Goal: Complete application form: Complete application form

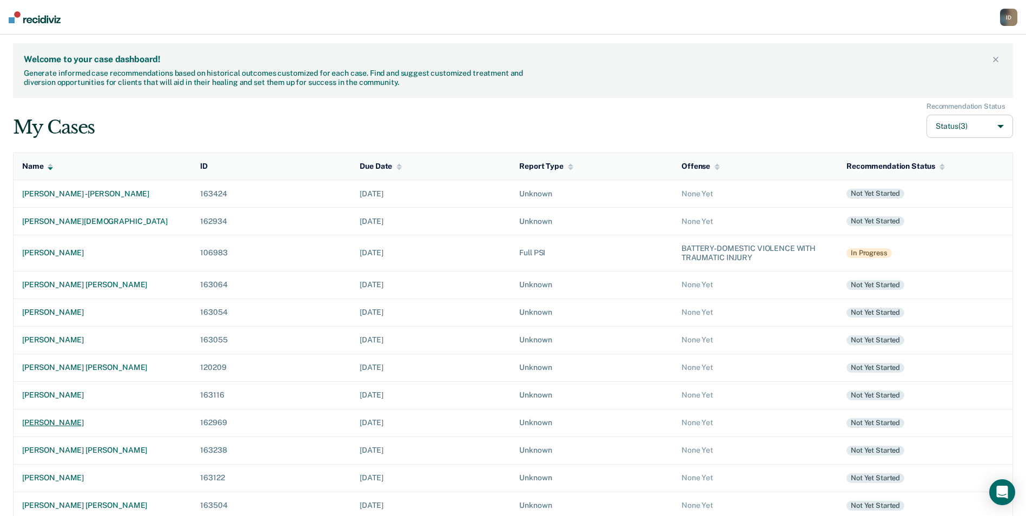
click at [58, 420] on div "[PERSON_NAME]" at bounding box center [102, 422] width 161 height 9
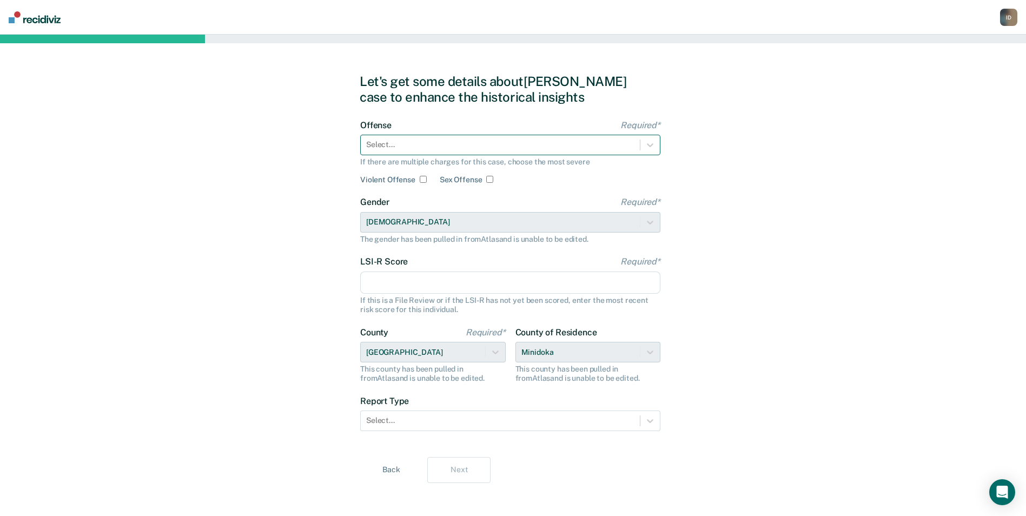
click at [419, 146] on div at bounding box center [500, 144] width 268 height 11
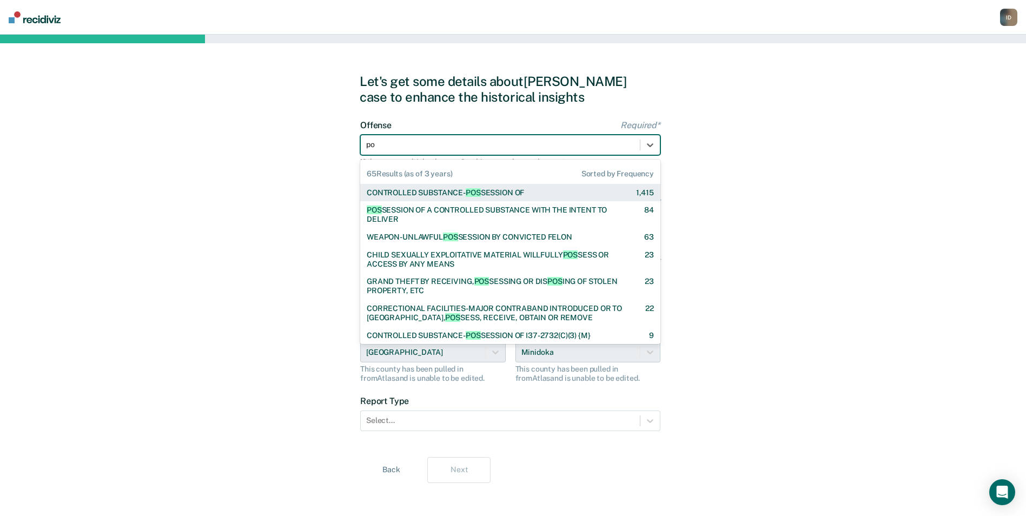
type input "pos"
click at [419, 185] on div "CONTROLLED SUBSTANCE- POS SESSION OF 1,415" at bounding box center [510, 193] width 300 height 18
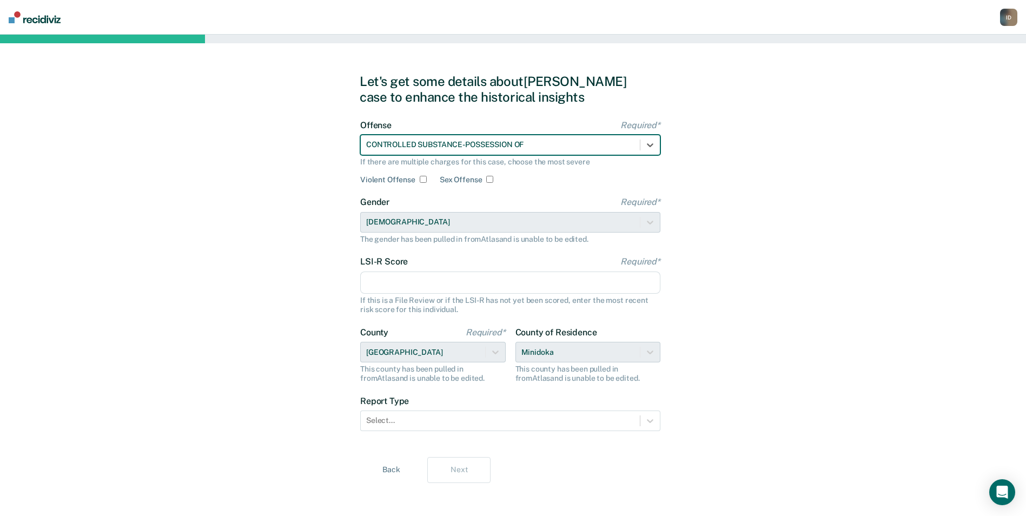
click at [431, 280] on input "LSI-R Score Required*" at bounding box center [510, 283] width 300 height 23
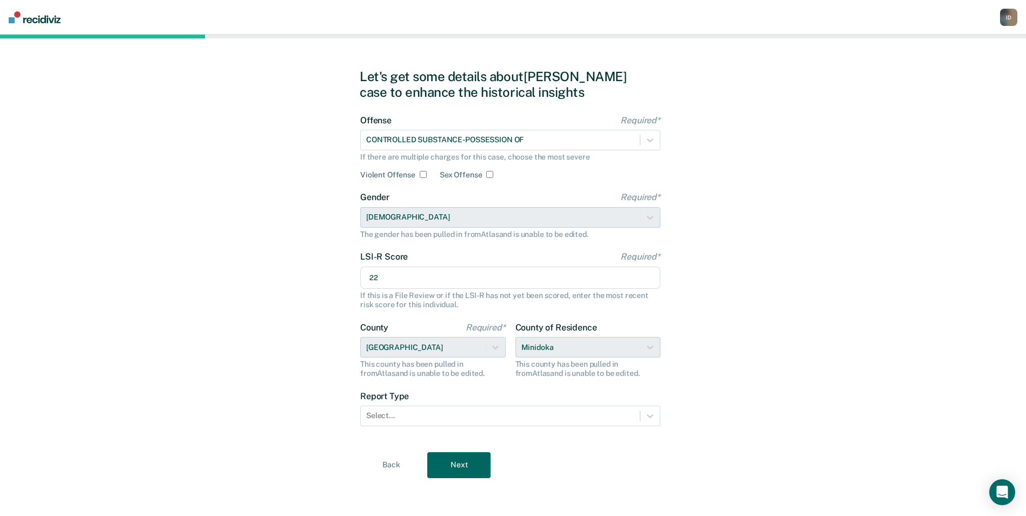
scroll to position [6, 0]
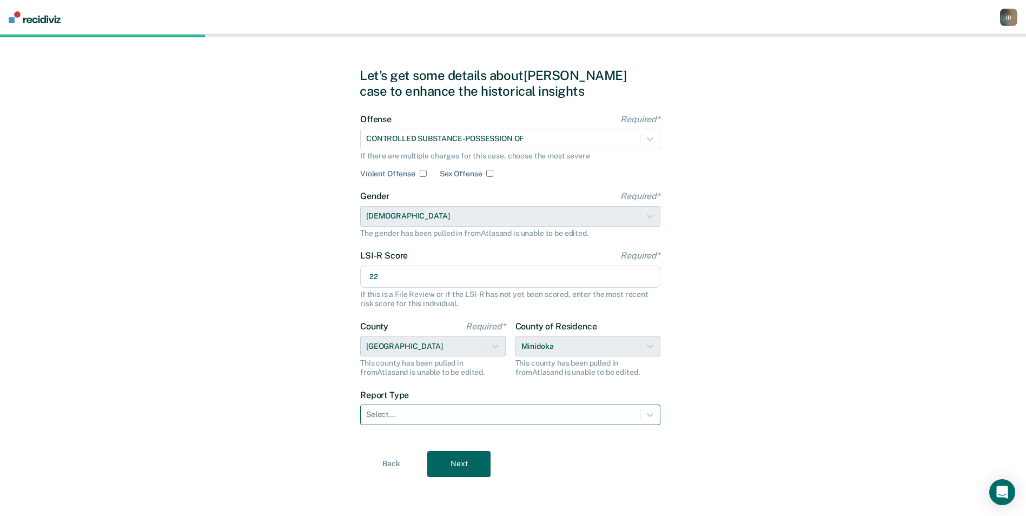
type input "22"
click at [406, 422] on div "Select..." at bounding box center [500, 415] width 279 height 16
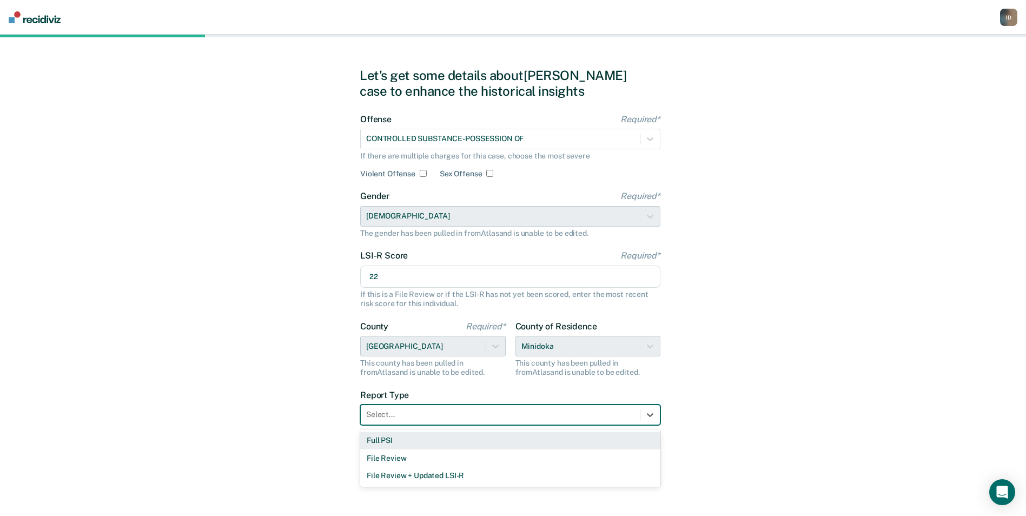
click at [403, 442] on div "Full PSI" at bounding box center [510, 441] width 300 height 18
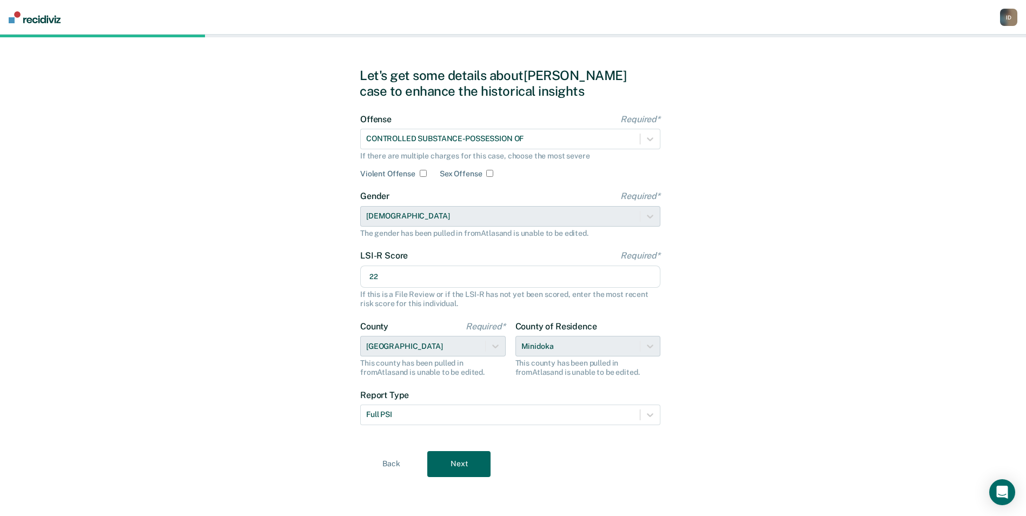
click at [461, 463] on button "Next" at bounding box center [458, 464] width 63 height 26
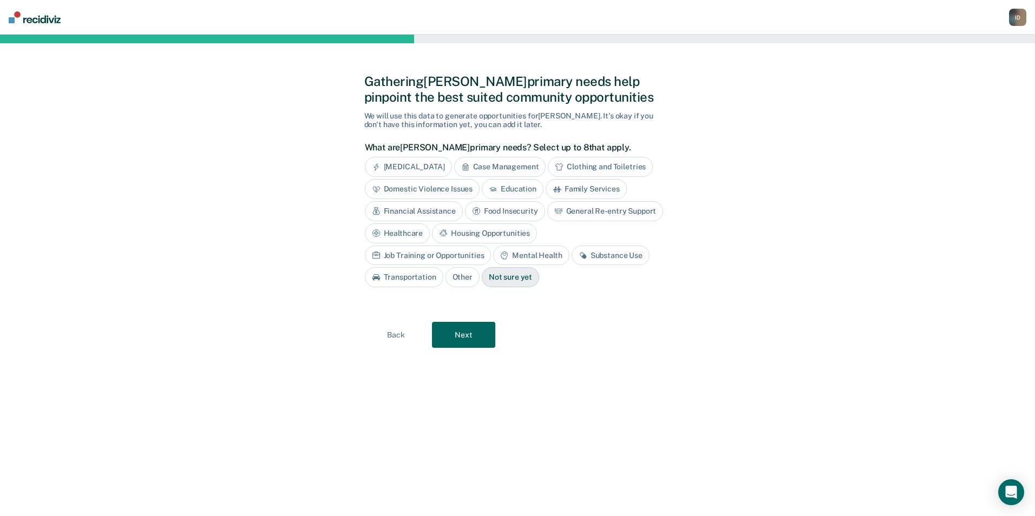
click at [447, 213] on div "Financial Assistance" at bounding box center [414, 211] width 98 height 20
click at [450, 239] on div "General Re-entry Support" at bounding box center [423, 233] width 116 height 20
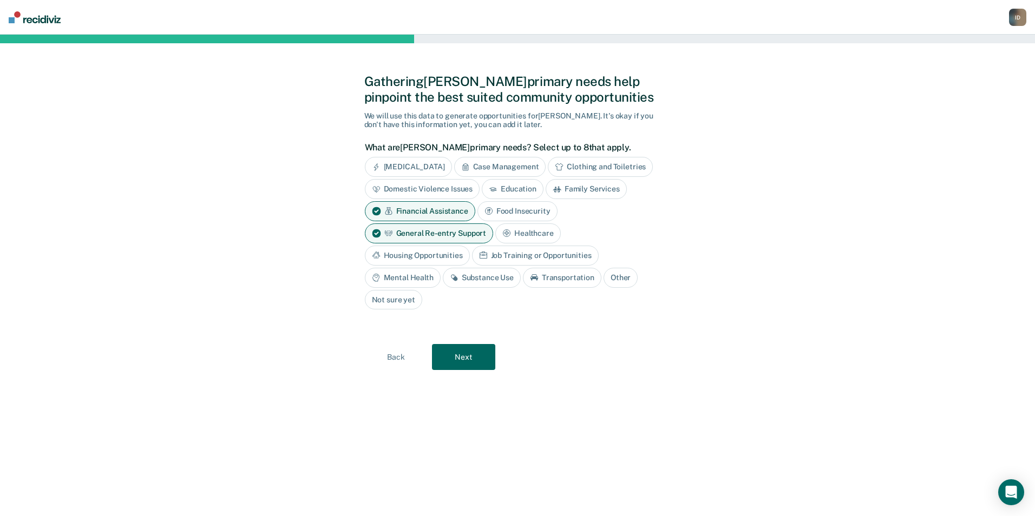
click at [495, 259] on div "Job Training or Opportunities" at bounding box center [535, 256] width 127 height 20
click at [499, 258] on div "Job Training or Opportunities" at bounding box center [541, 256] width 139 height 20
click at [430, 260] on div "Housing Opportunities" at bounding box center [417, 256] width 105 height 20
click at [471, 364] on button "Next" at bounding box center [463, 358] width 63 height 26
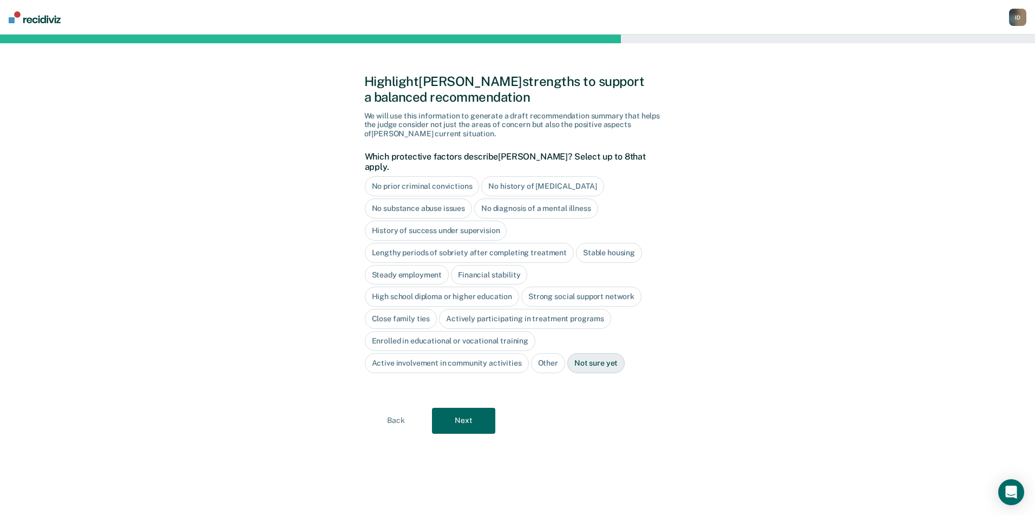
click at [530, 177] on div "No history of [MEDICAL_DATA]" at bounding box center [542, 186] width 122 height 20
click at [409, 313] on div "Close family ties" at bounding box center [401, 319] width 73 height 20
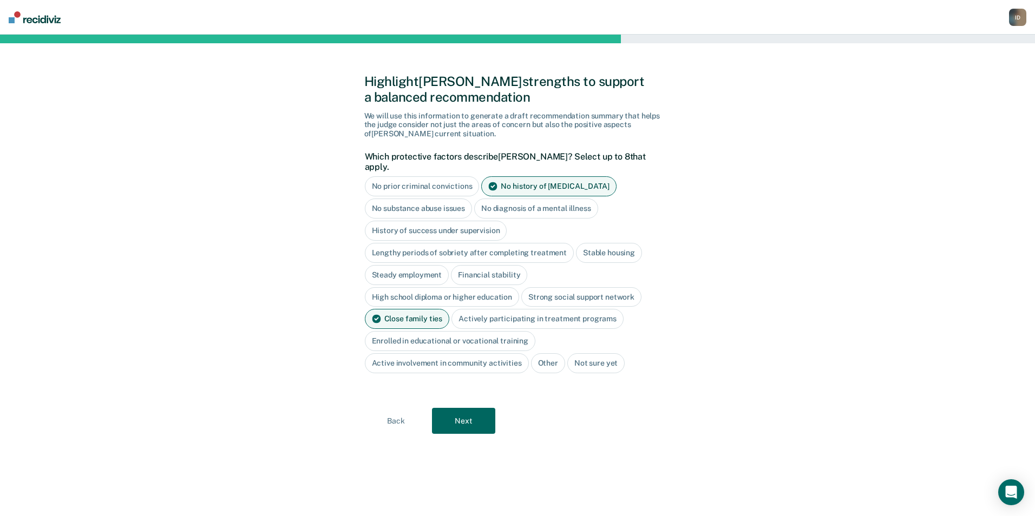
click at [524, 312] on div "Actively participating in treatment programs" at bounding box center [537, 319] width 172 height 20
click at [463, 413] on button "Next" at bounding box center [463, 421] width 63 height 26
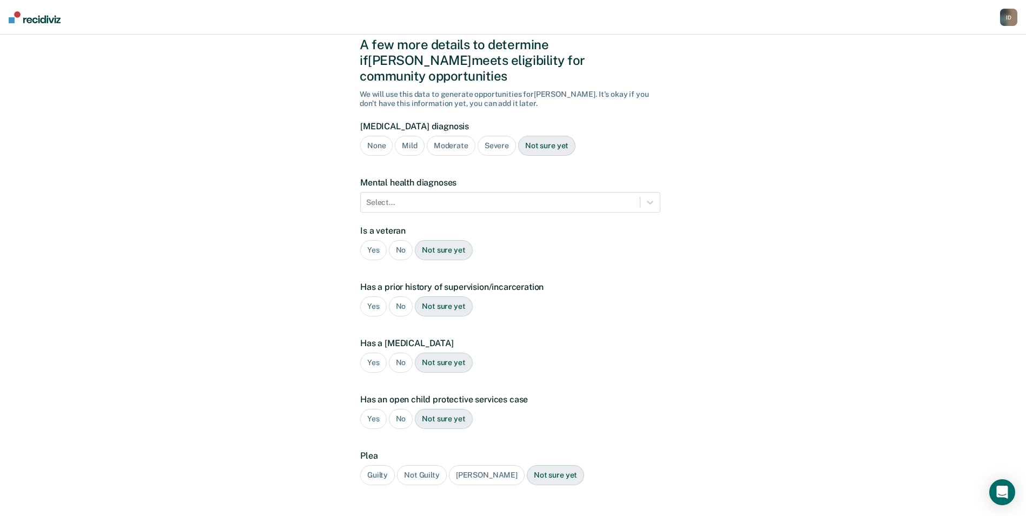
scroll to position [54, 0]
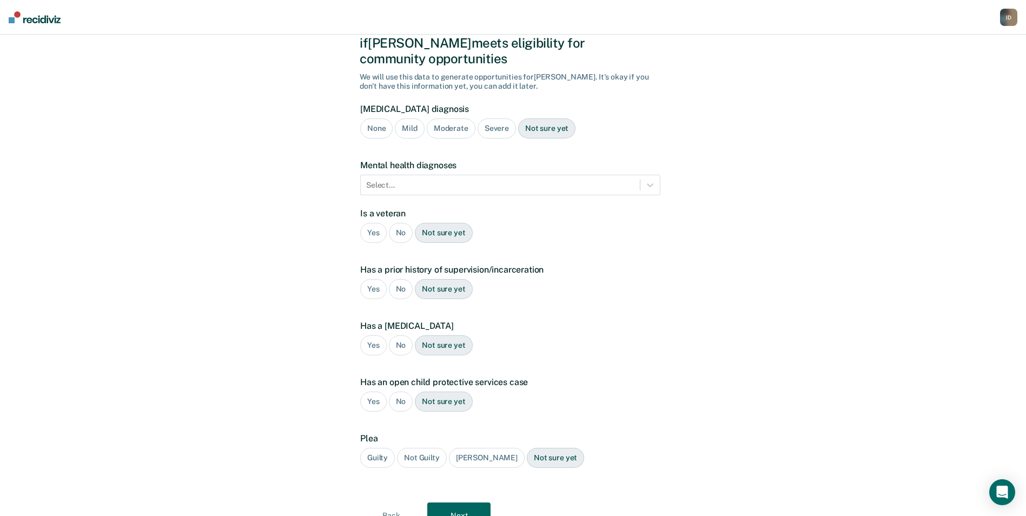
click at [482, 119] on div "Severe" at bounding box center [497, 129] width 38 height 20
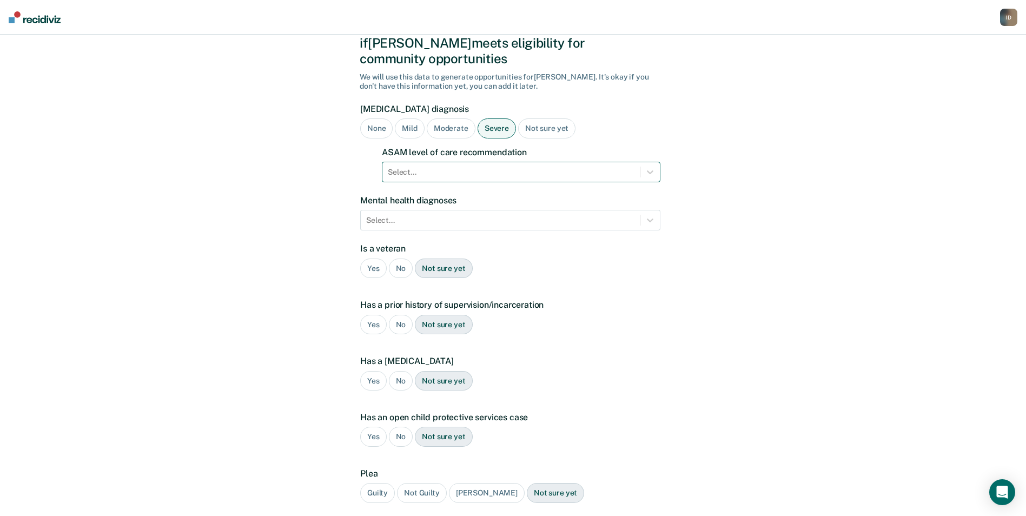
click at [449, 167] on div at bounding box center [511, 172] width 247 height 11
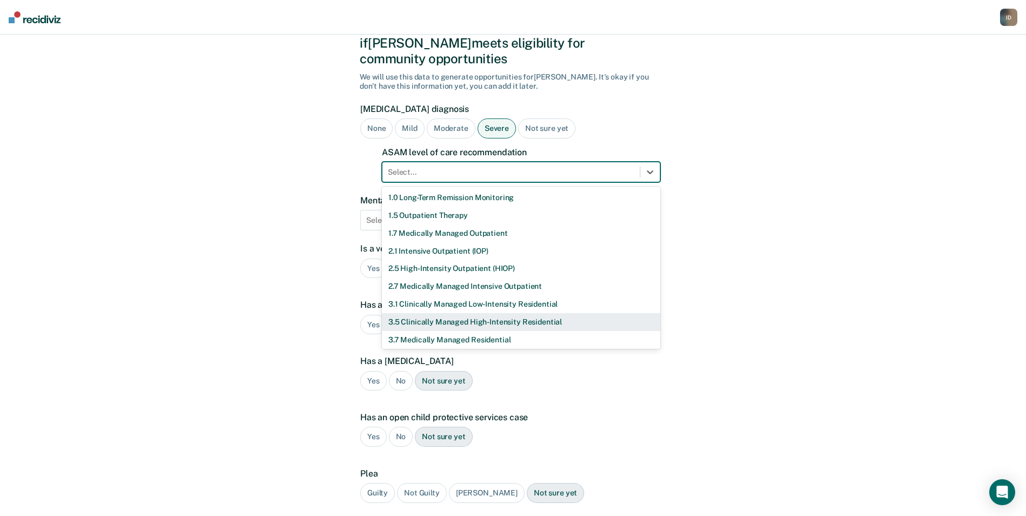
click at [414, 313] on div "3.5 Clinically Managed High-Intensity Residential" at bounding box center [521, 322] width 279 height 18
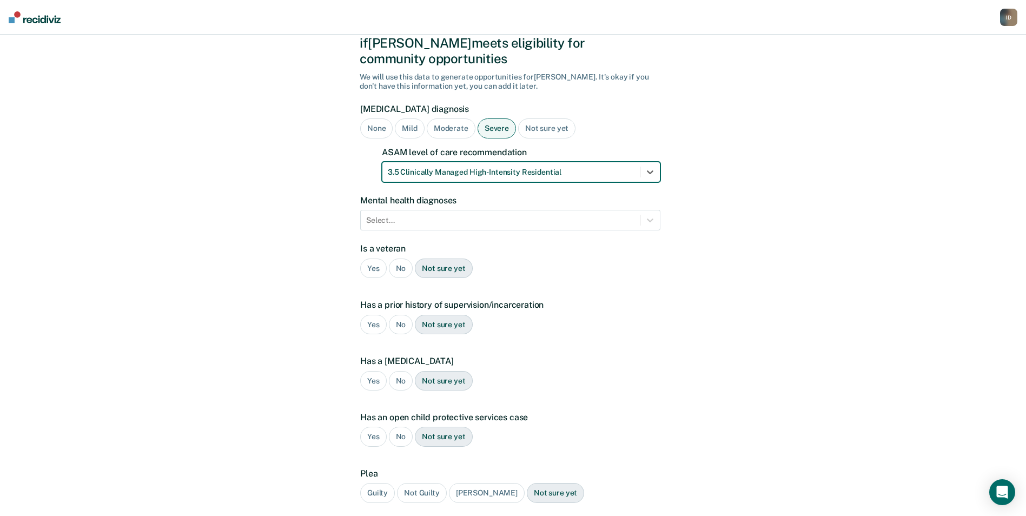
click at [620, 284] on form "[MEDICAL_DATA] diagnosis None Mild Moderate Severe Not sure yet ASAM level of c…" at bounding box center [510, 314] width 300 height 421
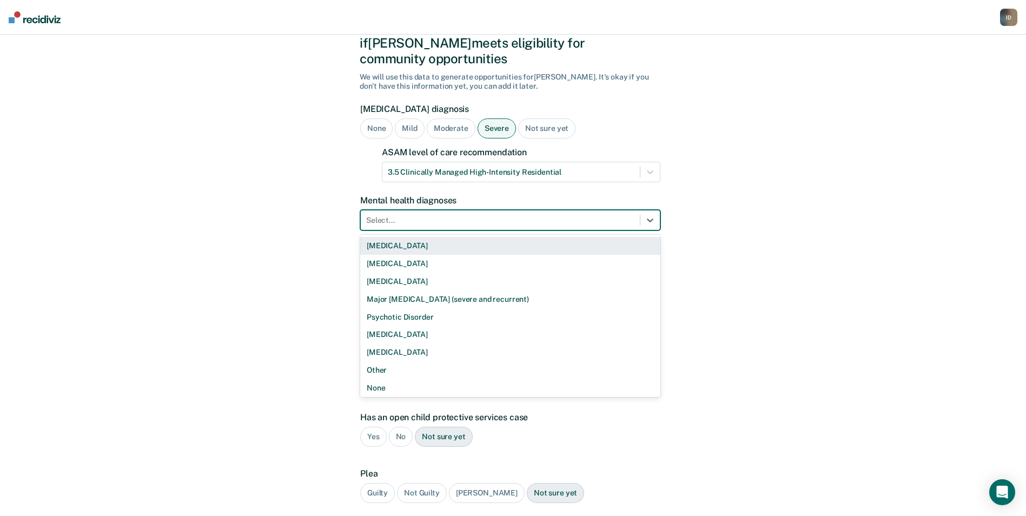
click at [504, 215] on div at bounding box center [500, 220] width 268 height 11
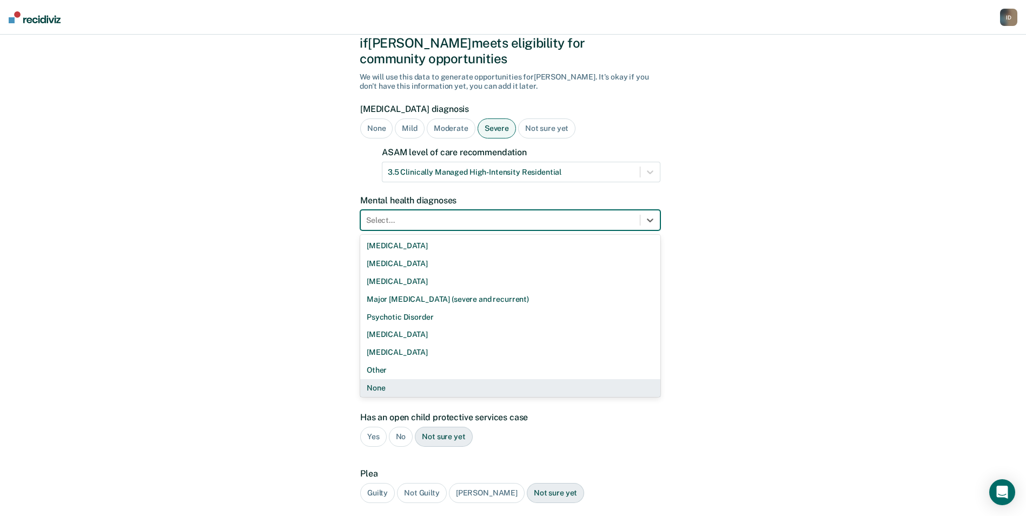
click at [406, 379] on div "None" at bounding box center [510, 388] width 300 height 18
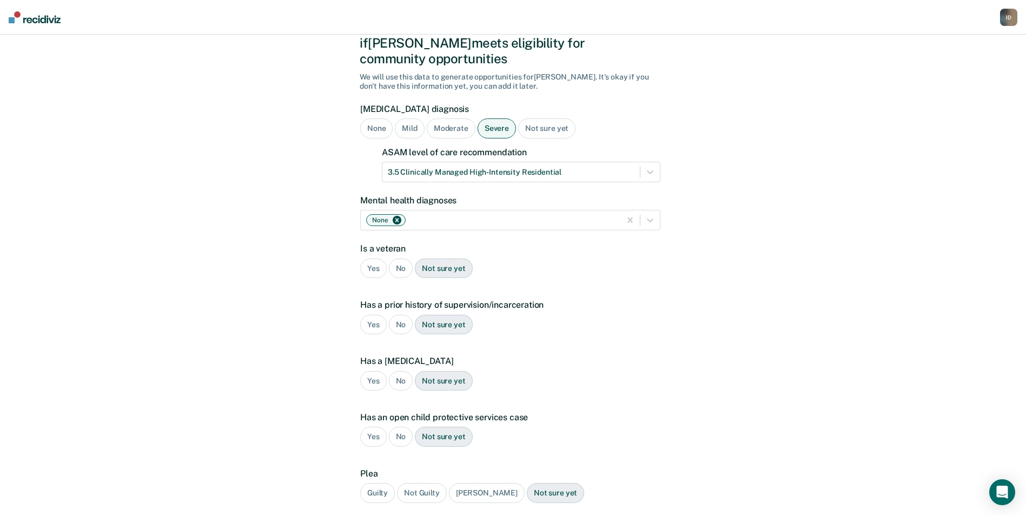
click at [404, 259] on div "No" at bounding box center [401, 269] width 24 height 20
click at [366, 315] on div "Yes" at bounding box center [373, 325] width 27 height 20
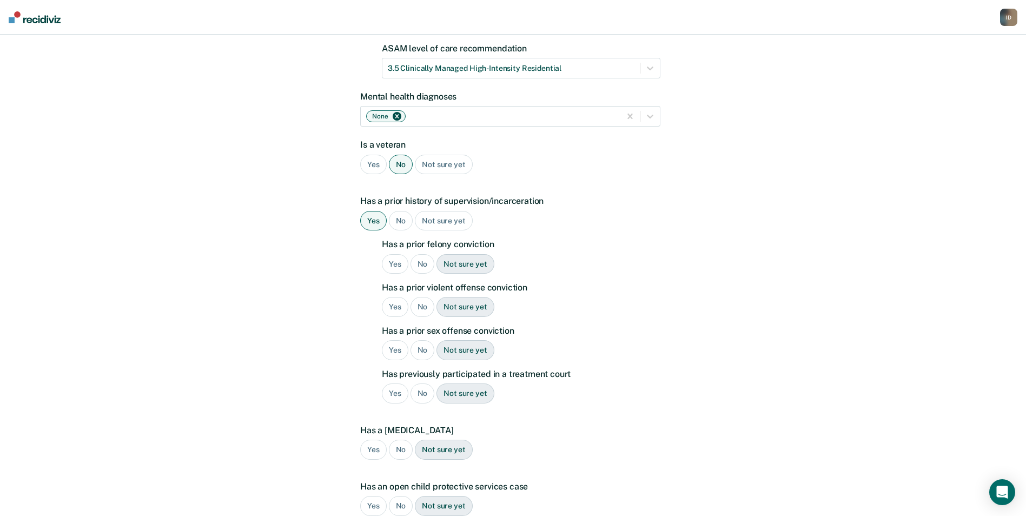
scroll to position [162, 0]
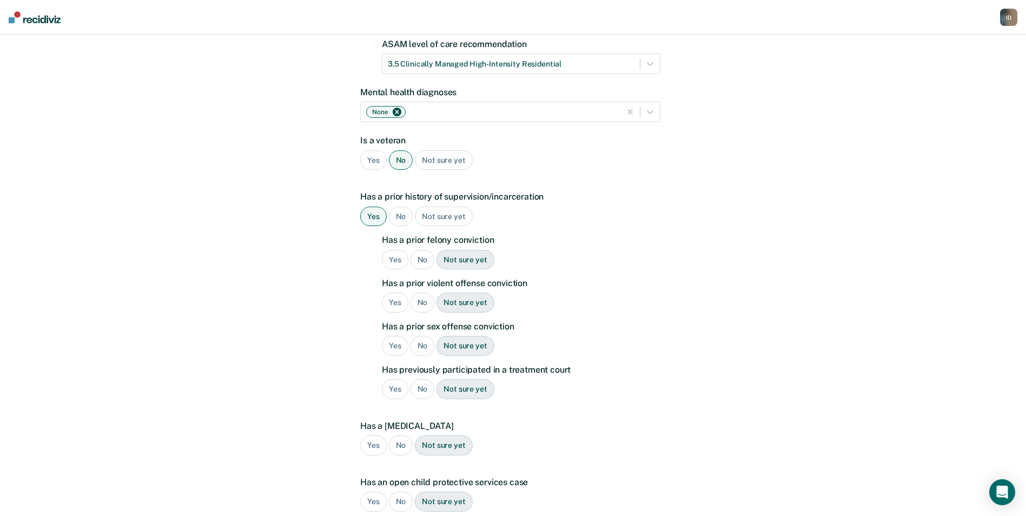
click at [426, 250] on div "No" at bounding box center [423, 260] width 24 height 20
click at [419, 293] on div "No" at bounding box center [423, 303] width 24 height 20
click at [417, 336] on div "No" at bounding box center [423, 346] width 24 height 20
click at [420, 379] on div "No" at bounding box center [423, 389] width 24 height 20
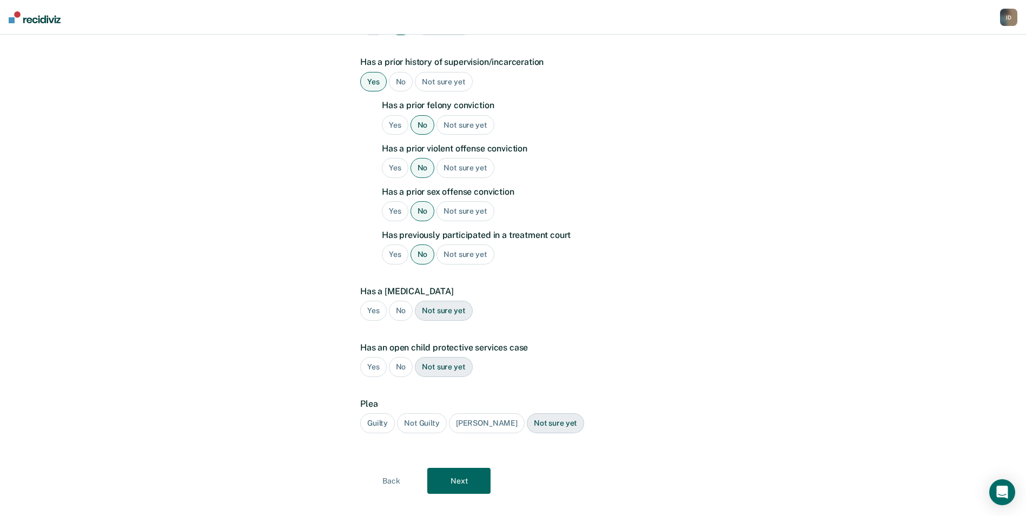
scroll to position [298, 0]
click at [397, 300] on div "No" at bounding box center [401, 310] width 24 height 20
click at [405, 356] on div "No" at bounding box center [401, 366] width 24 height 20
drag, startPoint x: 380, startPoint y: 400, endPoint x: 384, endPoint y: 416, distance: 15.5
click at [380, 412] on div "Guilty" at bounding box center [377, 422] width 35 height 20
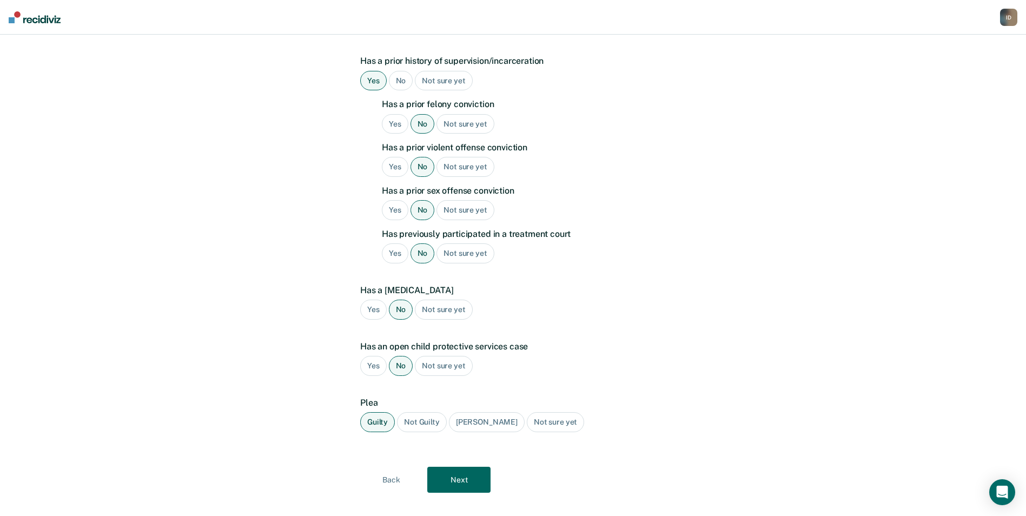
click at [459, 471] on button "Next" at bounding box center [458, 480] width 63 height 26
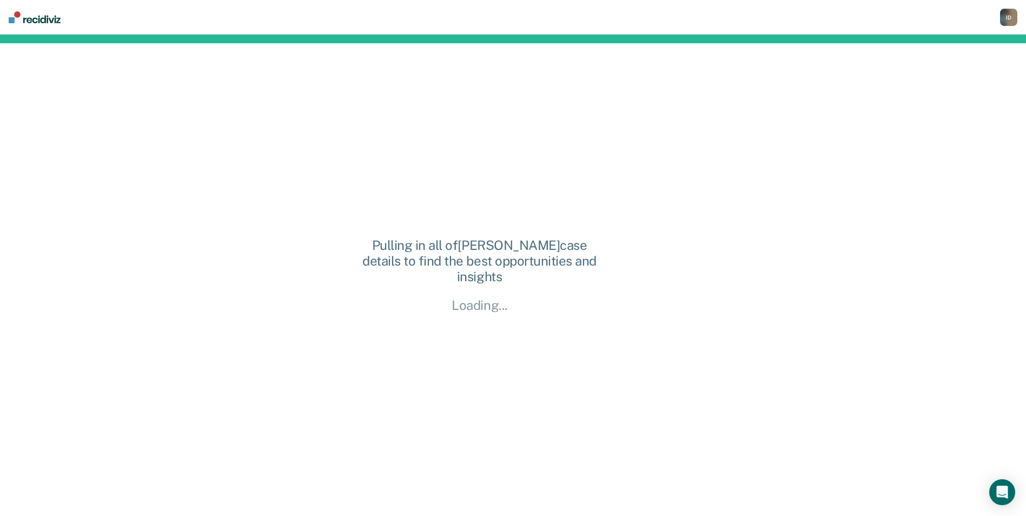
scroll to position [0, 0]
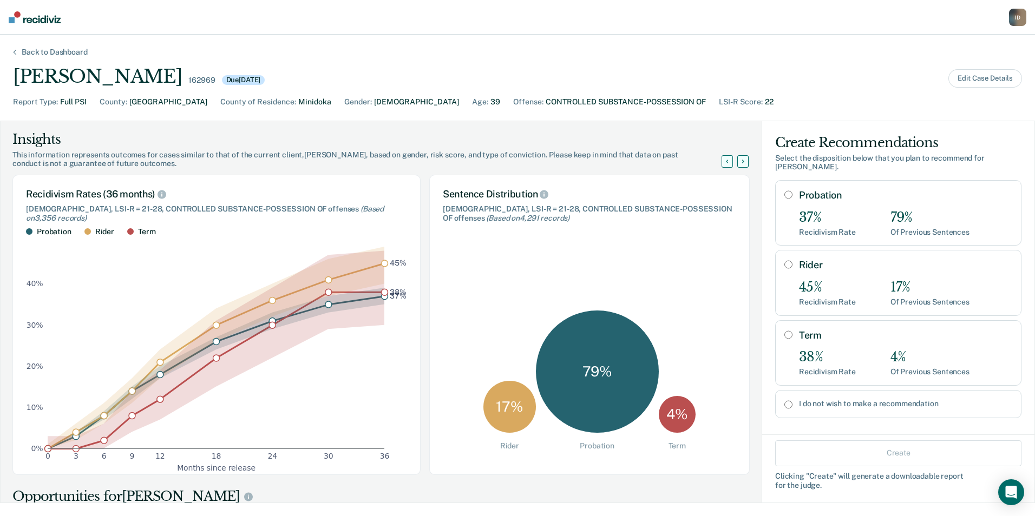
click at [784, 190] on input "Probation" at bounding box center [788, 194] width 8 height 9
radio input "true"
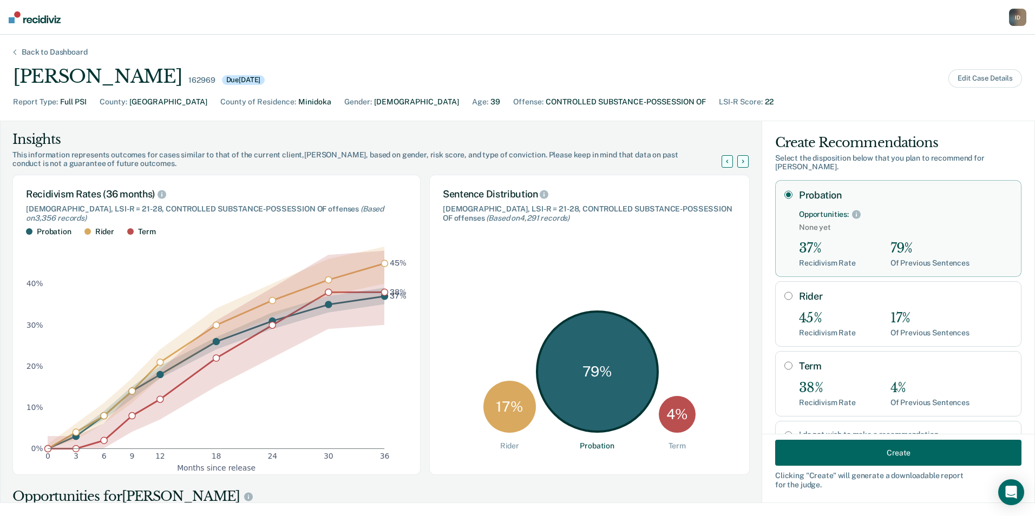
click at [820, 449] on button "Create" at bounding box center [898, 453] width 246 height 26
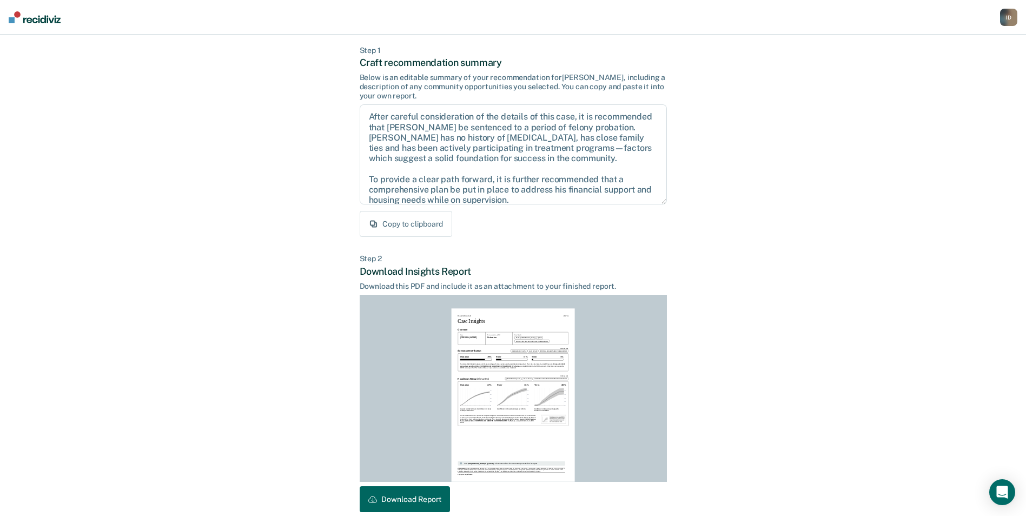
scroll to position [101, 0]
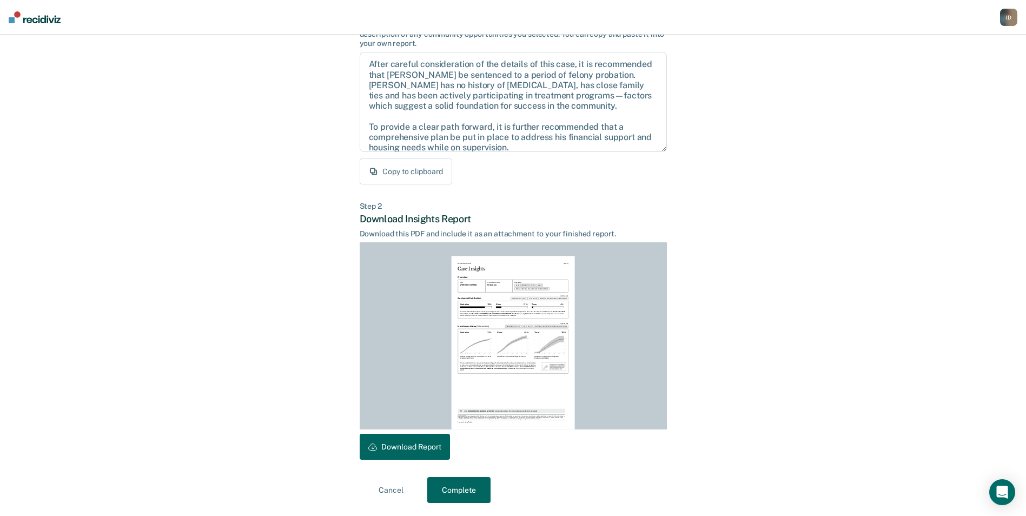
click at [383, 447] on button "Download Report" at bounding box center [405, 447] width 90 height 26
click at [477, 492] on button "Complete" at bounding box center [458, 490] width 63 height 26
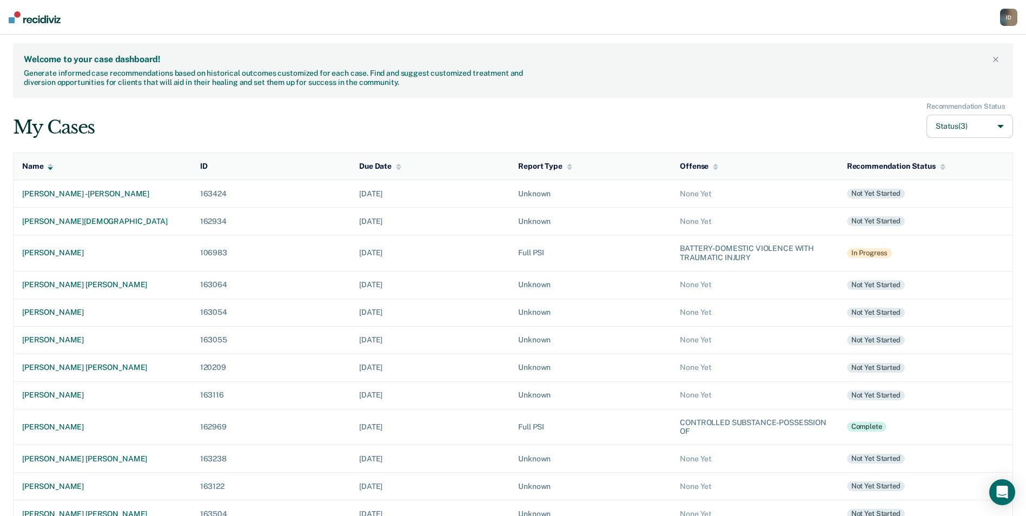
click at [742, 247] on div "BATTERY-DOMESTIC VIOLENCE WITH TRAUMATIC INJURY" at bounding box center [754, 253] width 149 height 18
click at [877, 250] on div "In Progress" at bounding box center [869, 253] width 45 height 10
click at [38, 259] on td "[PERSON_NAME]" at bounding box center [103, 253] width 178 height 36
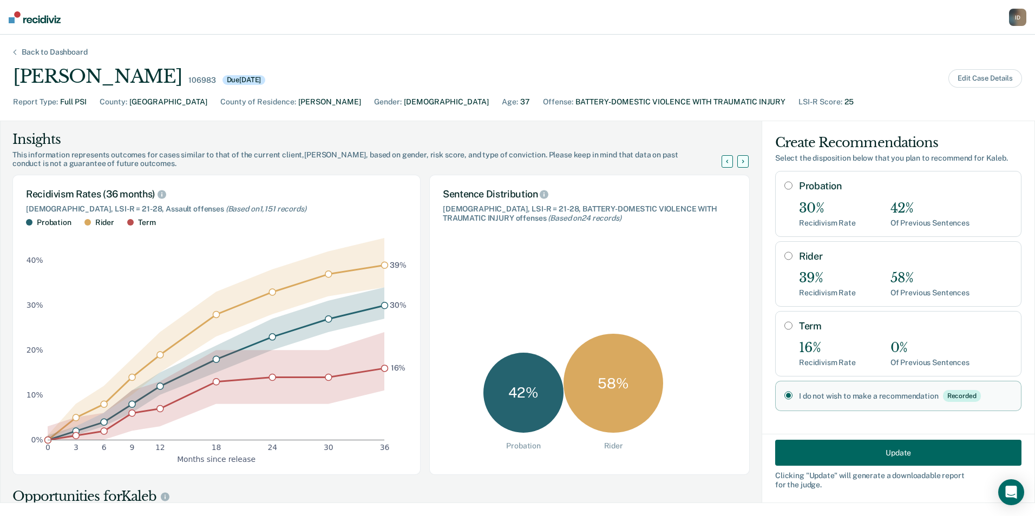
click at [849, 458] on button "Update" at bounding box center [898, 453] width 246 height 26
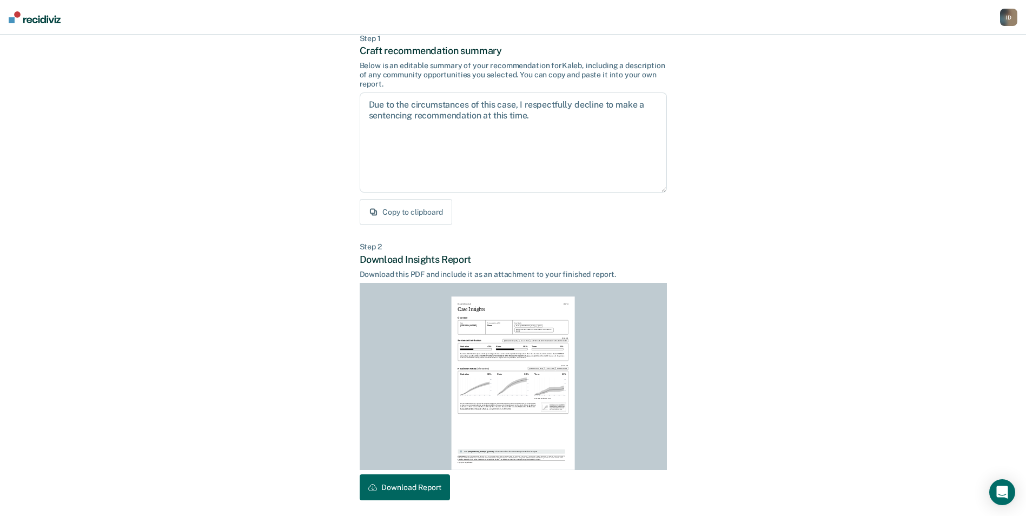
scroll to position [101, 0]
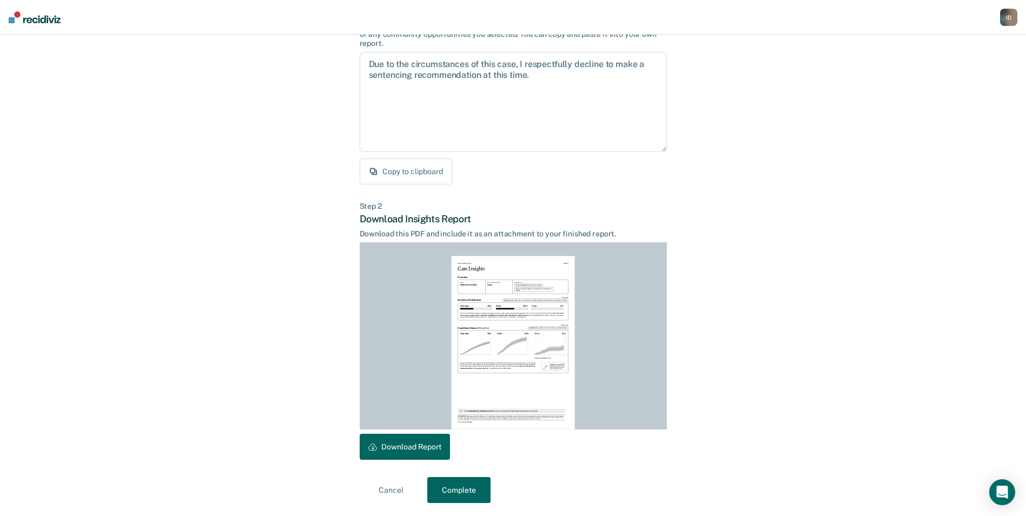
click at [469, 489] on button "Complete" at bounding box center [458, 490] width 63 height 26
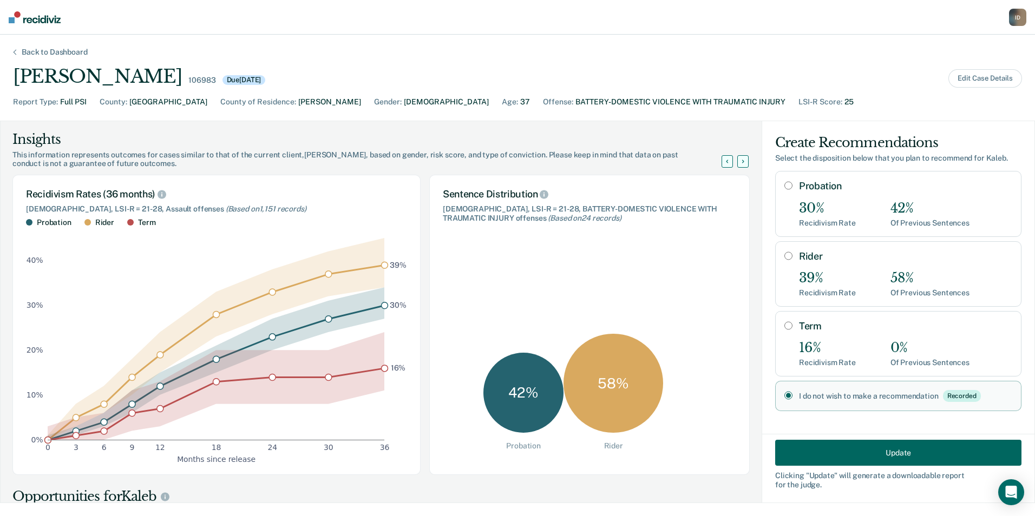
click at [36, 53] on div "Back to Dashboard" at bounding box center [55, 52] width 92 height 9
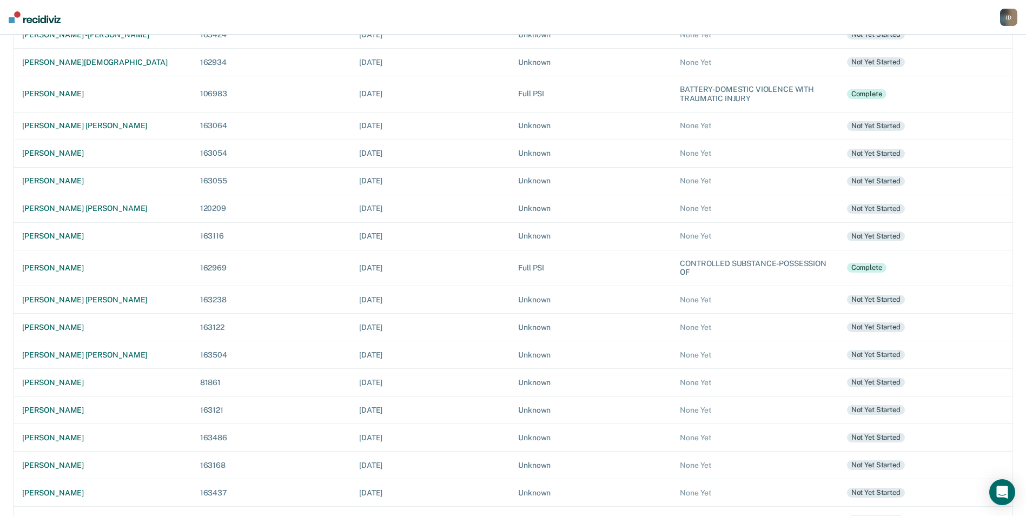
scroll to position [269, 0]
